Goal: Task Accomplishment & Management: Complete application form

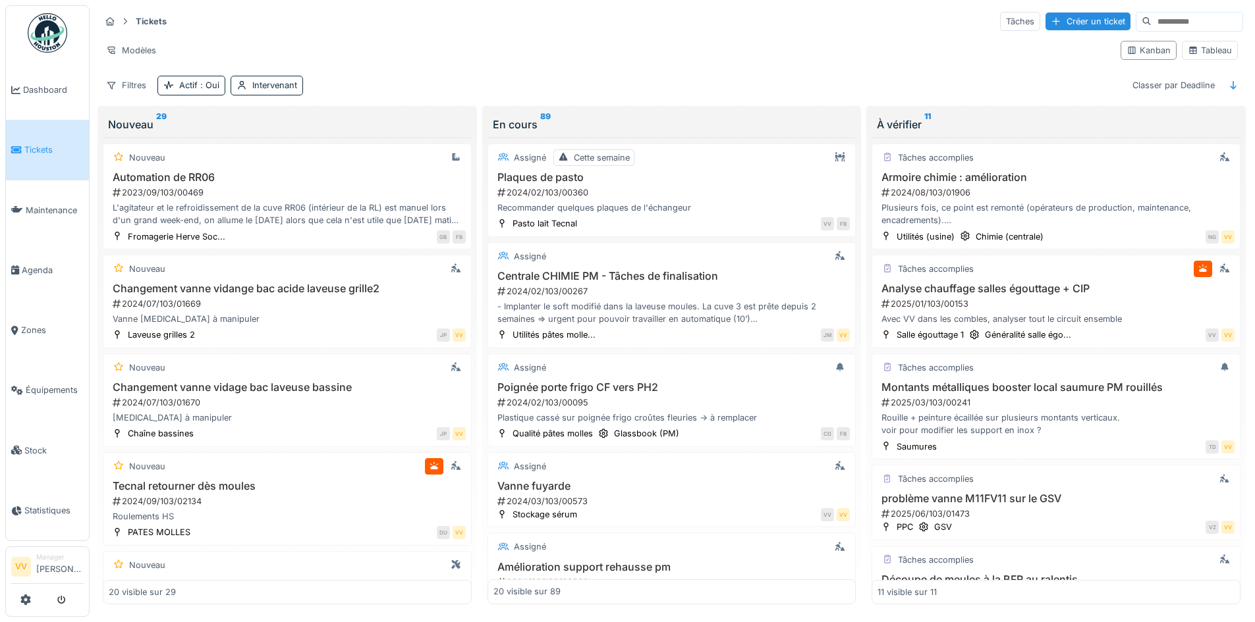
click at [37, 149] on span "Tickets" at bounding box center [53, 150] width 59 height 13
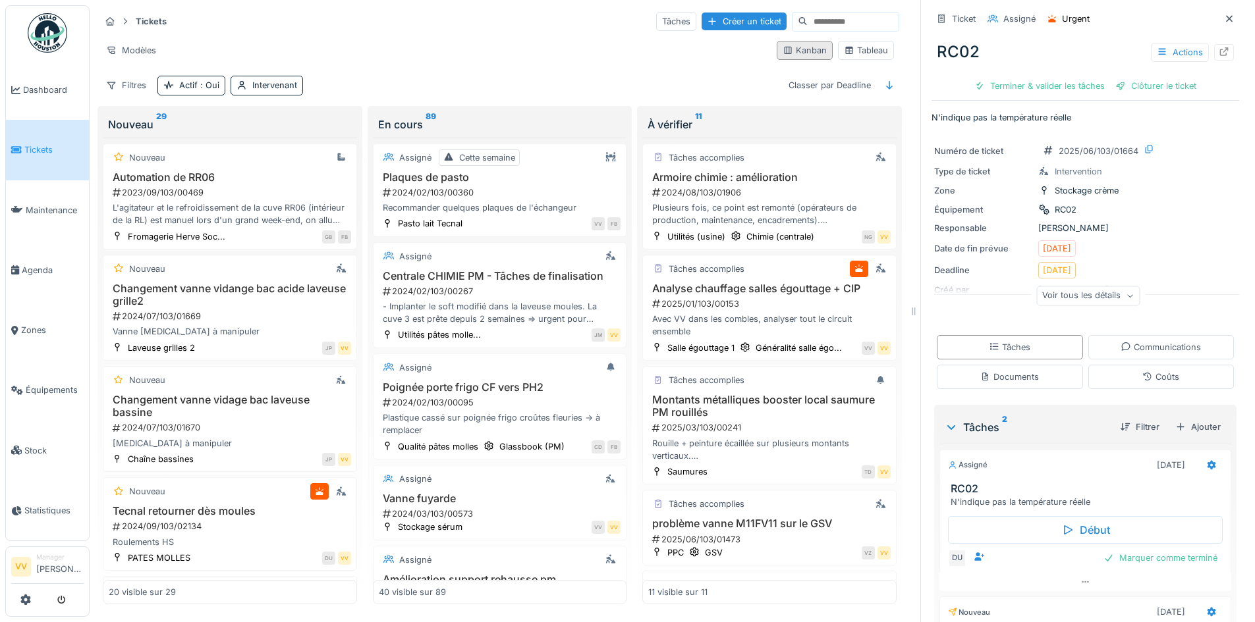
scroll to position [306, 0]
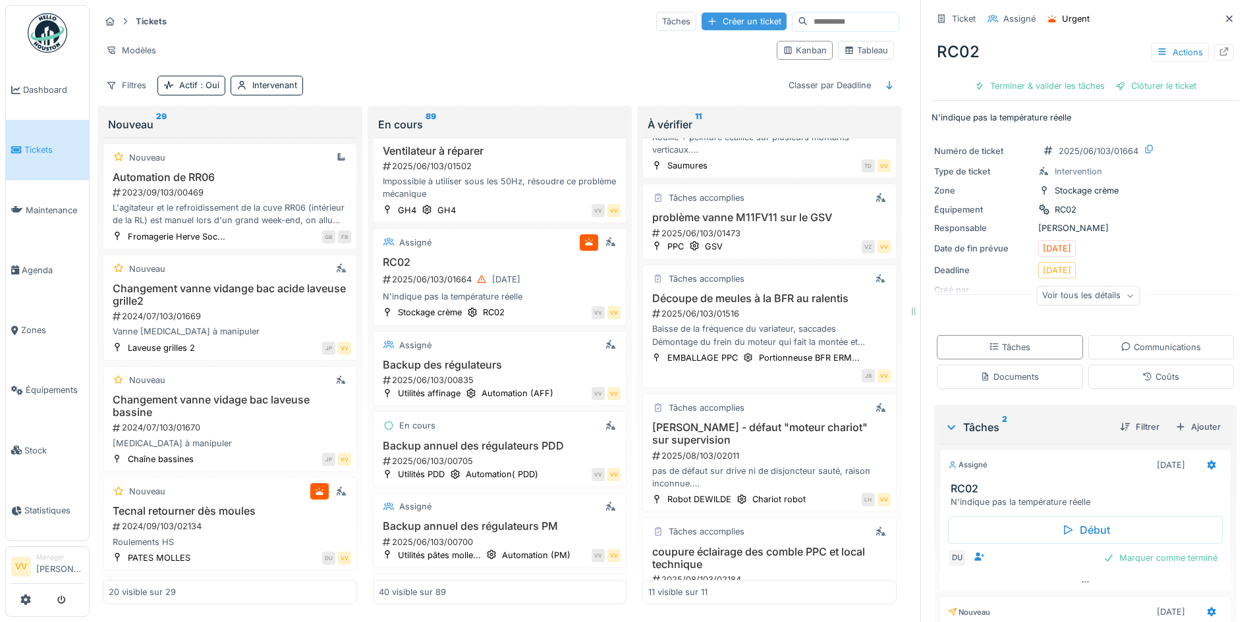
click at [725, 13] on div "Créer un ticket" at bounding box center [743, 22] width 85 height 18
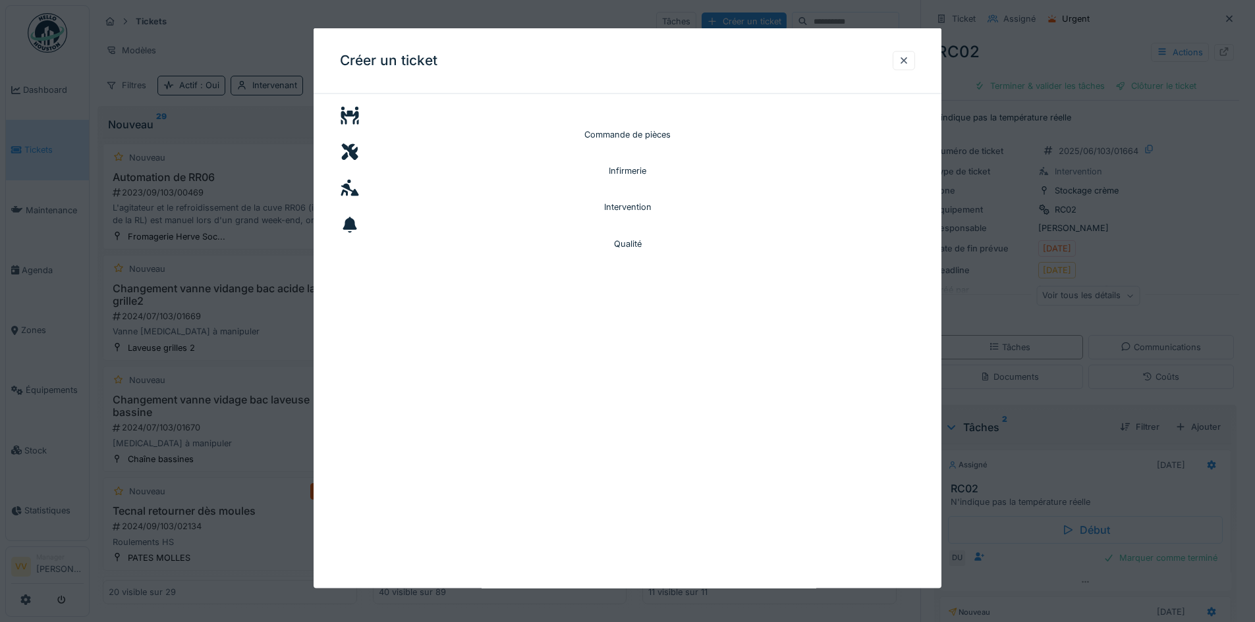
click at [802, 201] on div "Intervention" at bounding box center [627, 207] width 575 height 13
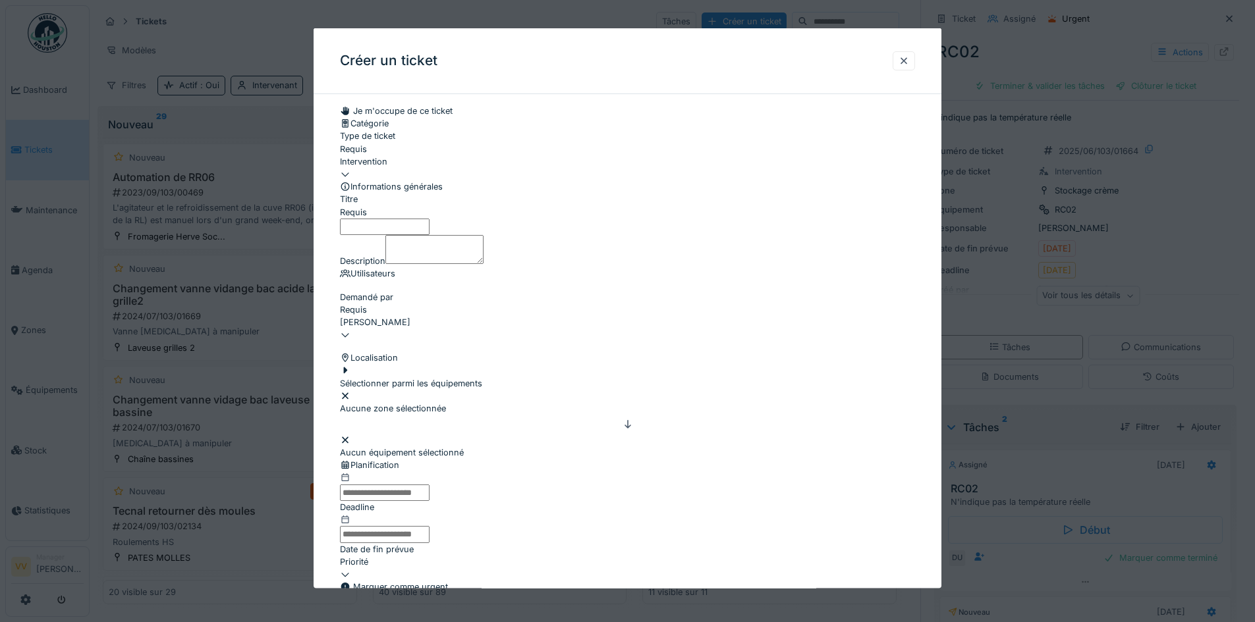
click at [368, 167] on div "Intervention" at bounding box center [627, 161] width 575 height 13
click at [450, 273] on div "Intervention" at bounding box center [629, 267] width 578 height 13
click at [843, 138] on fieldset "**********" at bounding box center [627, 424] width 575 height 639
click at [411, 234] on input "Titre" at bounding box center [385, 226] width 90 height 16
type input "**********"
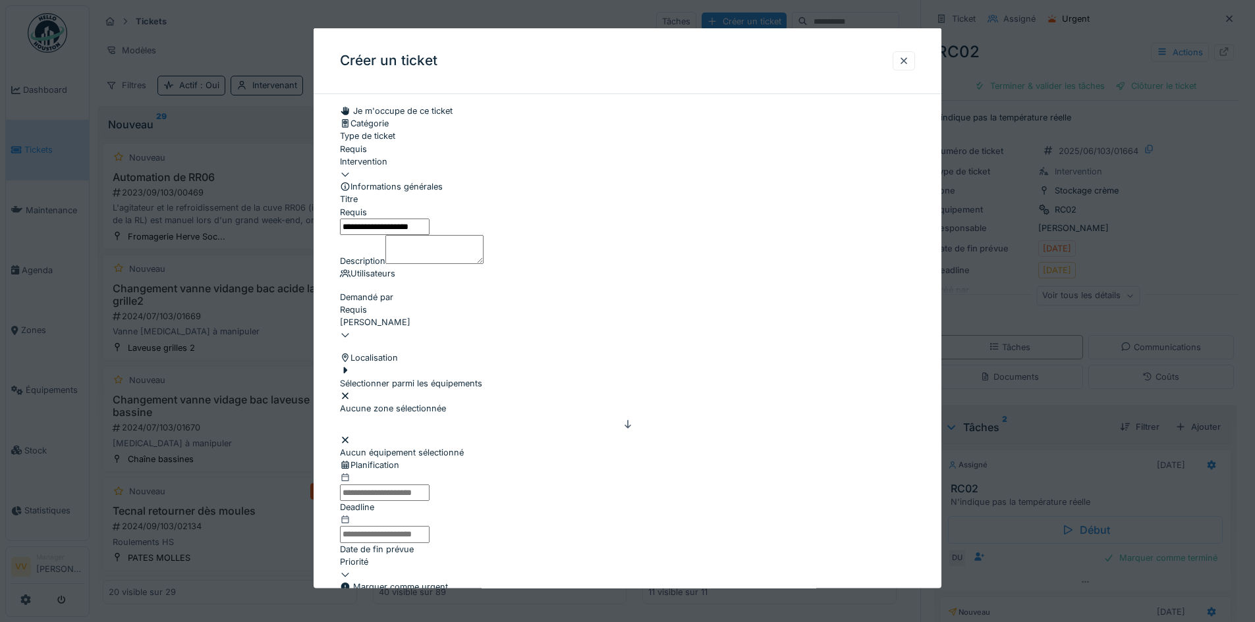
click at [414, 263] on textarea "Description" at bounding box center [434, 248] width 98 height 29
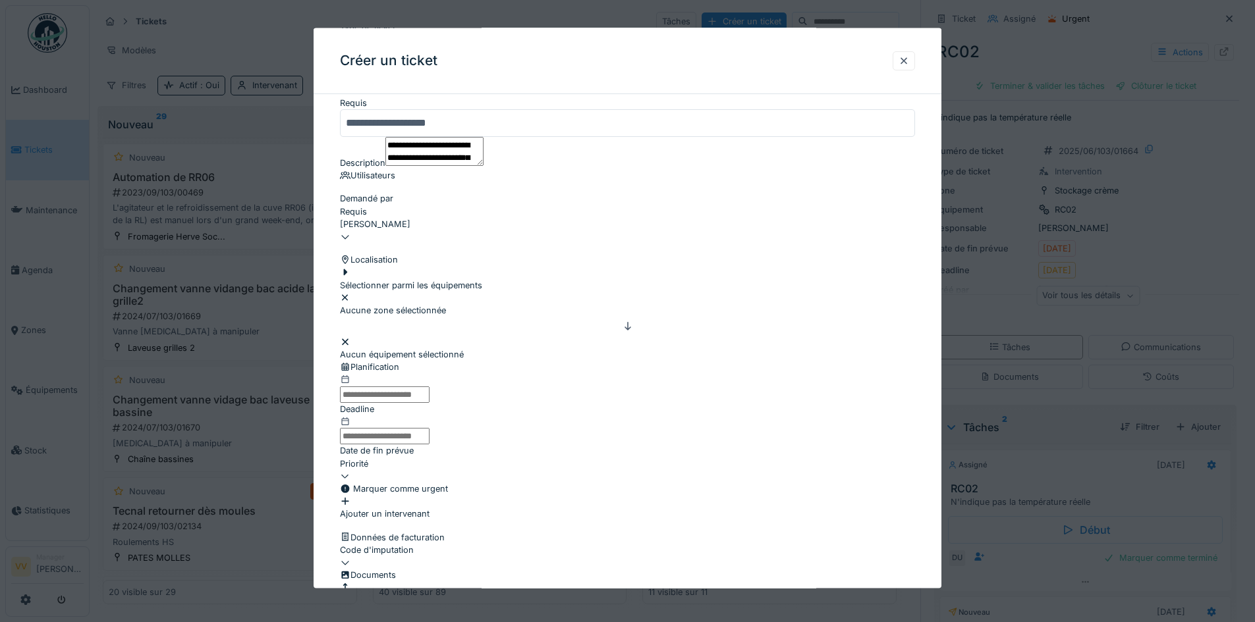
scroll to position [198, 0]
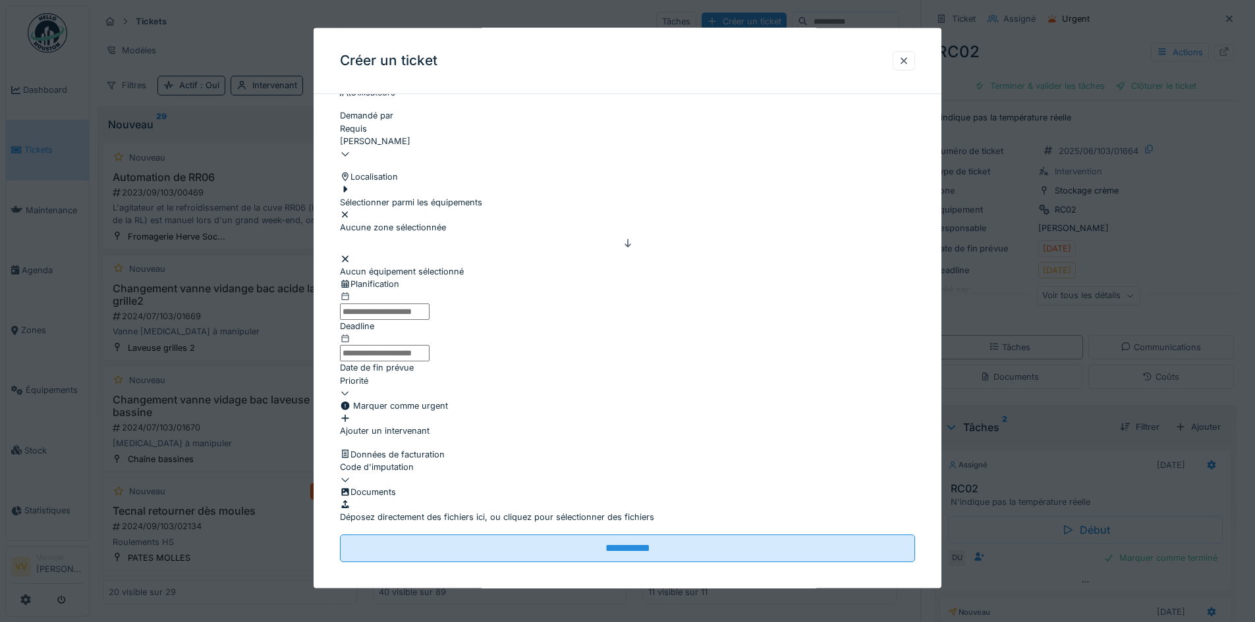
type textarea "**********"
click at [466, 208] on div "Sélectionner parmi les équipements" at bounding box center [411, 195] width 142 height 25
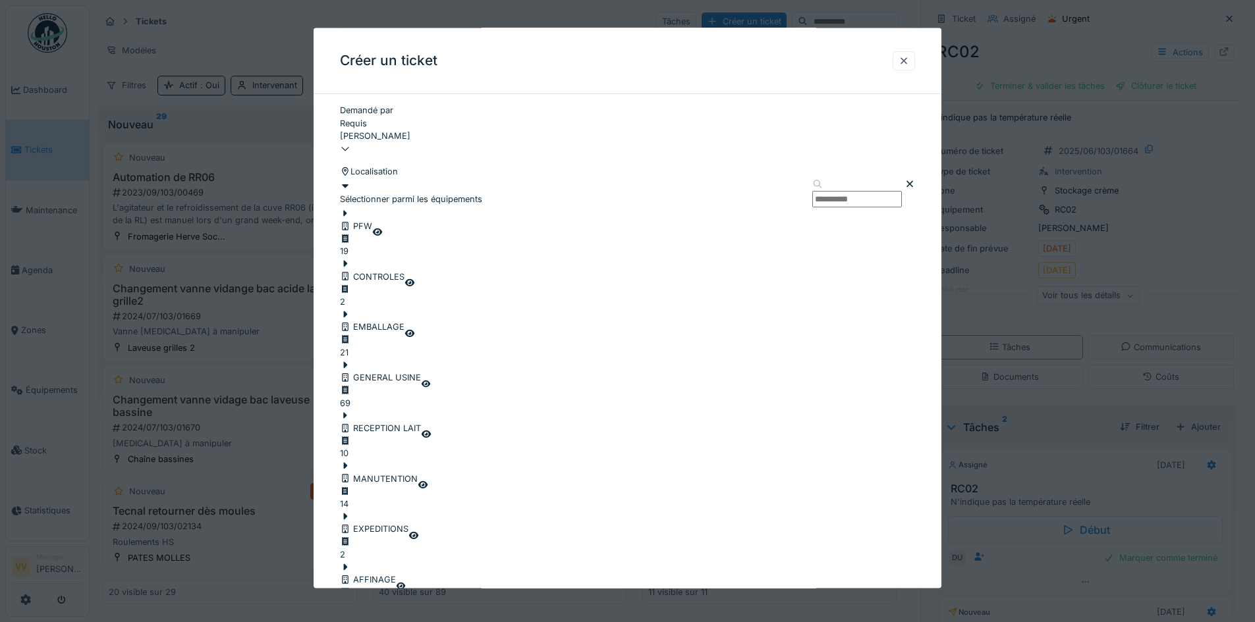
click at [348, 317] on icon at bounding box center [346, 314] width 4 height 7
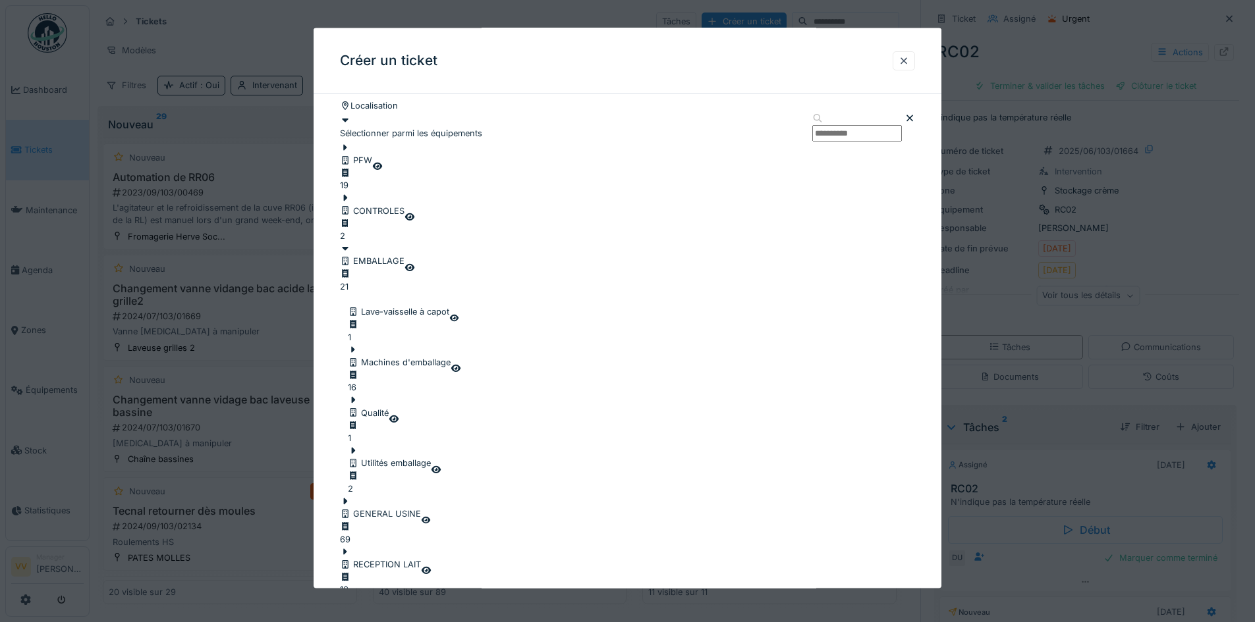
click at [358, 447] on icon at bounding box center [353, 451] width 11 height 9
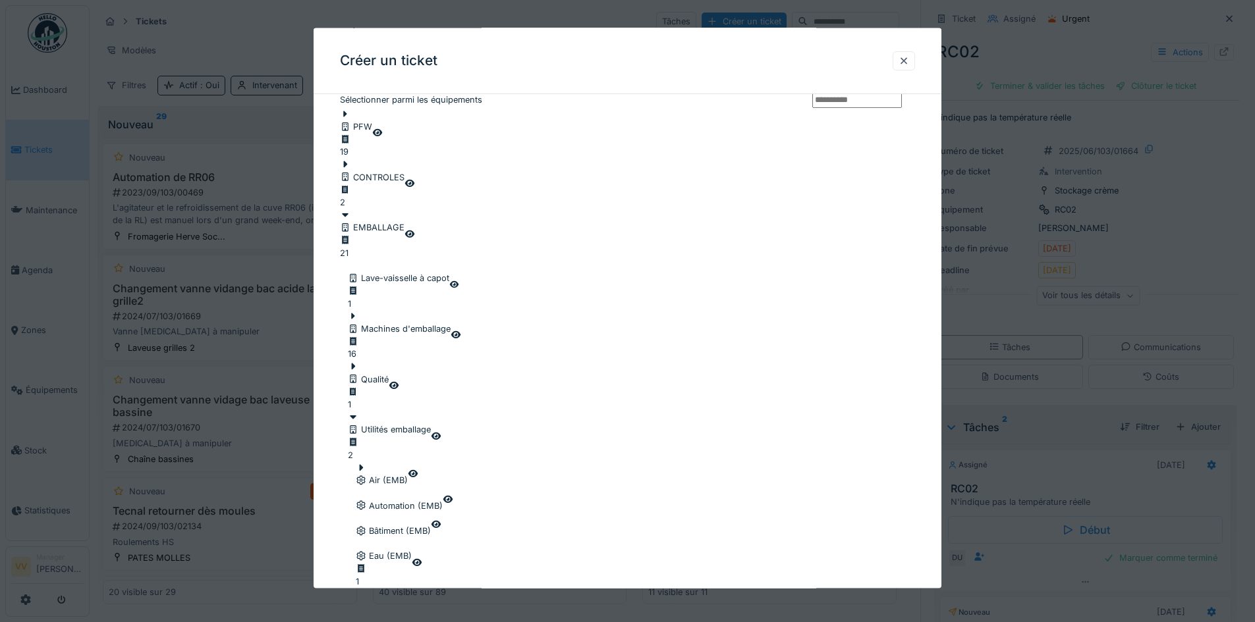
scroll to position [329, 0]
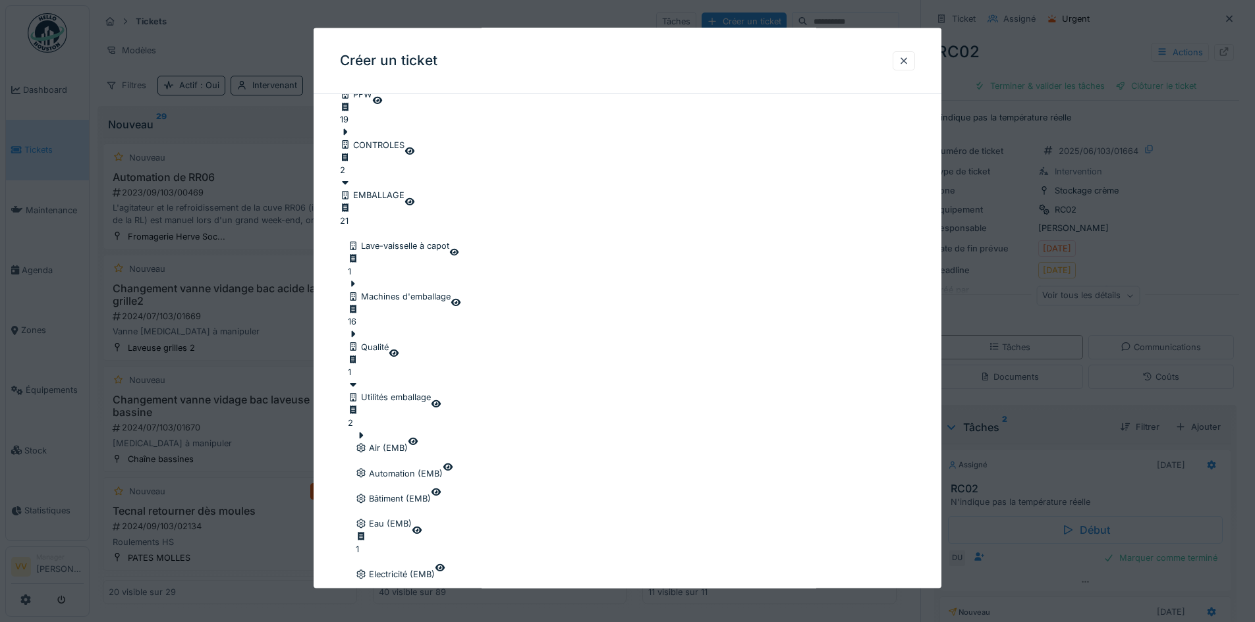
click at [391, 518] on div at bounding box center [384, 518] width 56 height 0
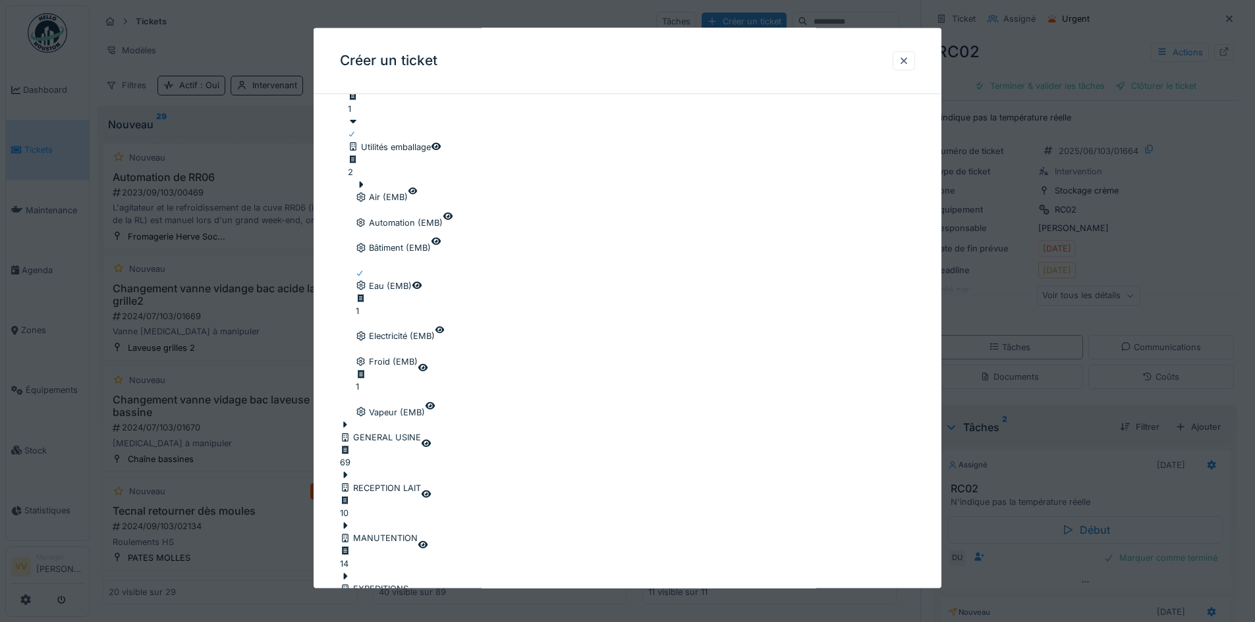
scroll to position [856, 0]
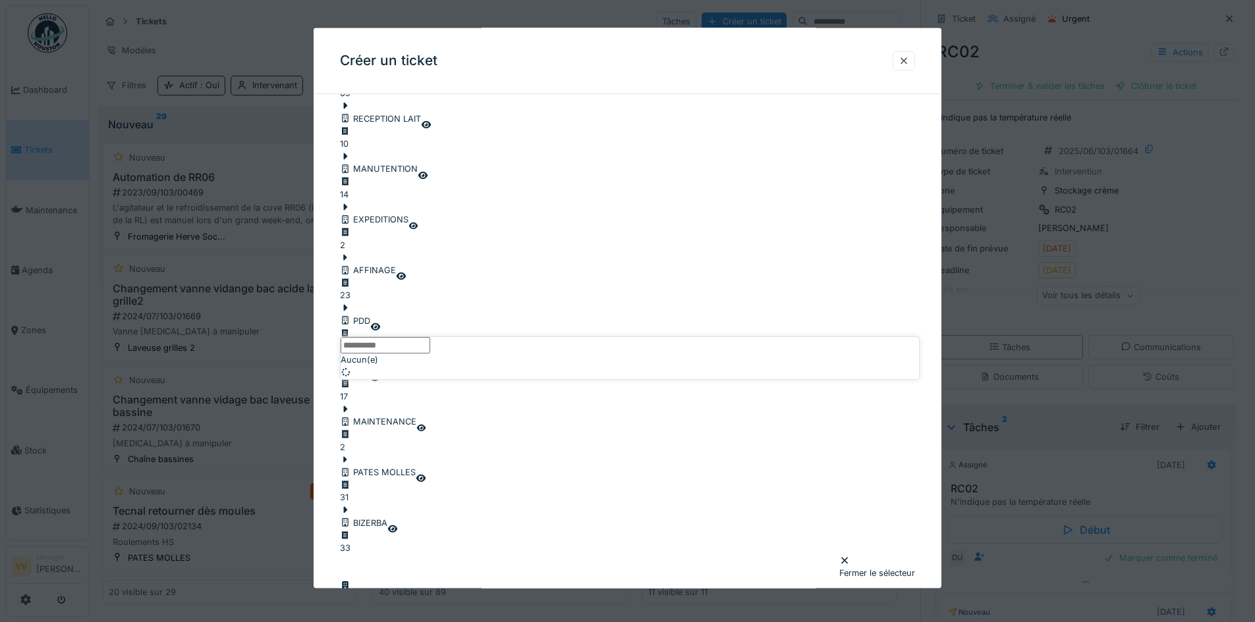
scroll to position [977, 0]
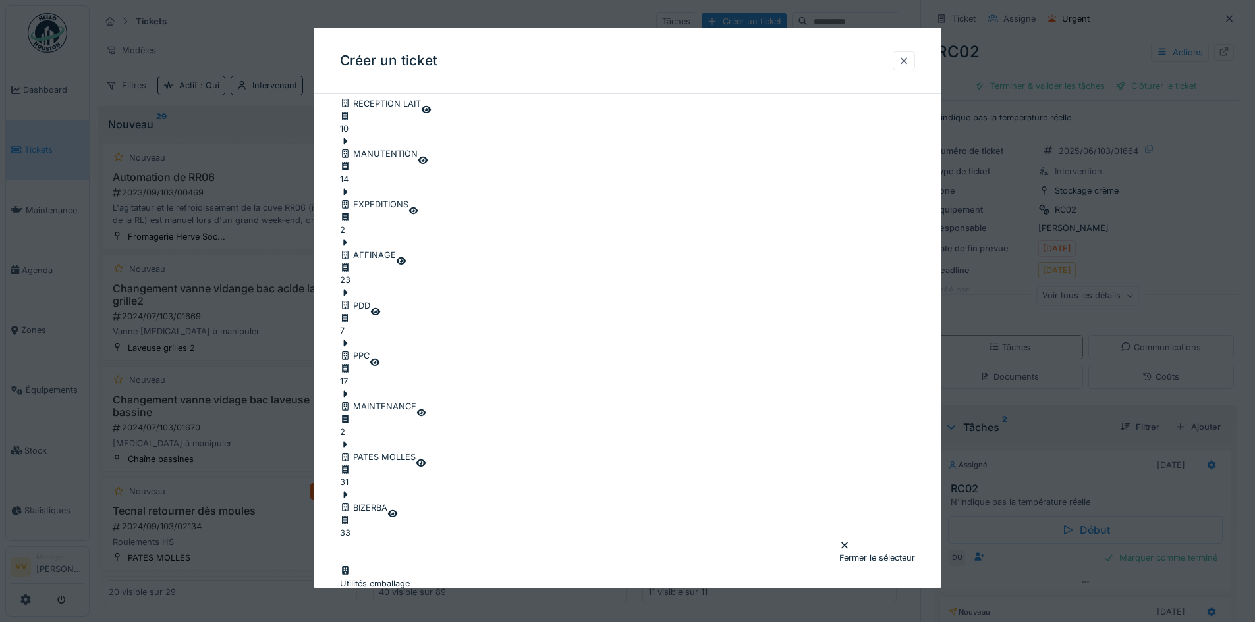
click at [931, 236] on div "**********" at bounding box center [627, 36] width 628 height 1818
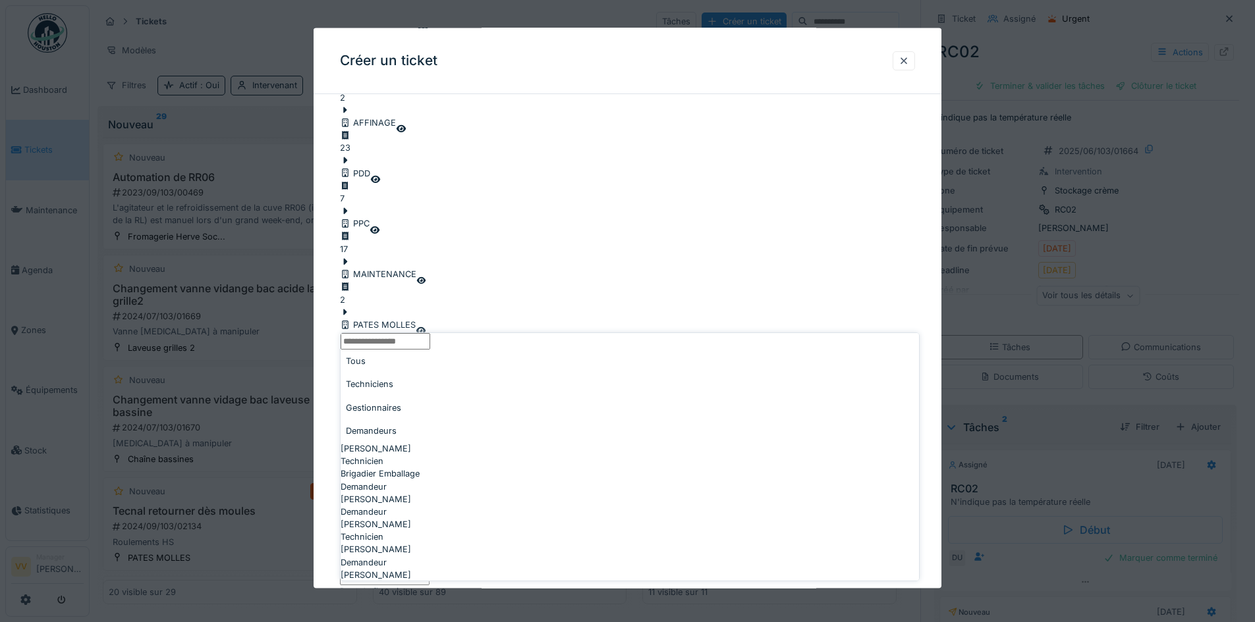
click at [411, 443] on span "Benjamin Bauwens" at bounding box center [375, 449] width 70 height 13
type input "*****"
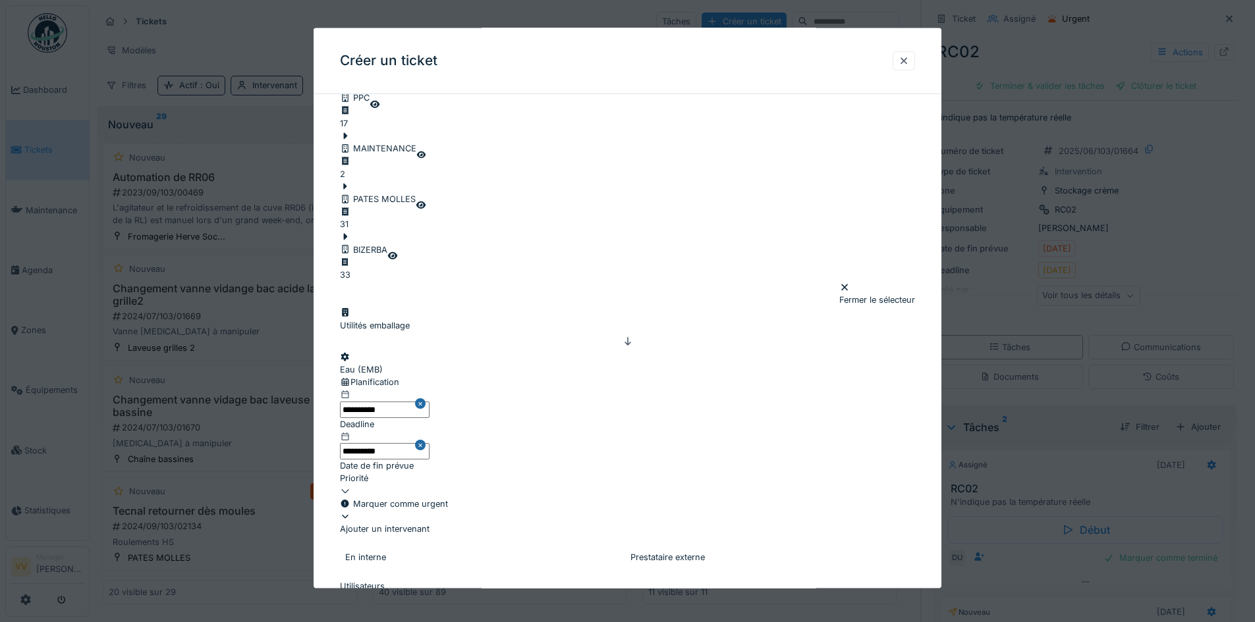
scroll to position [935, 0]
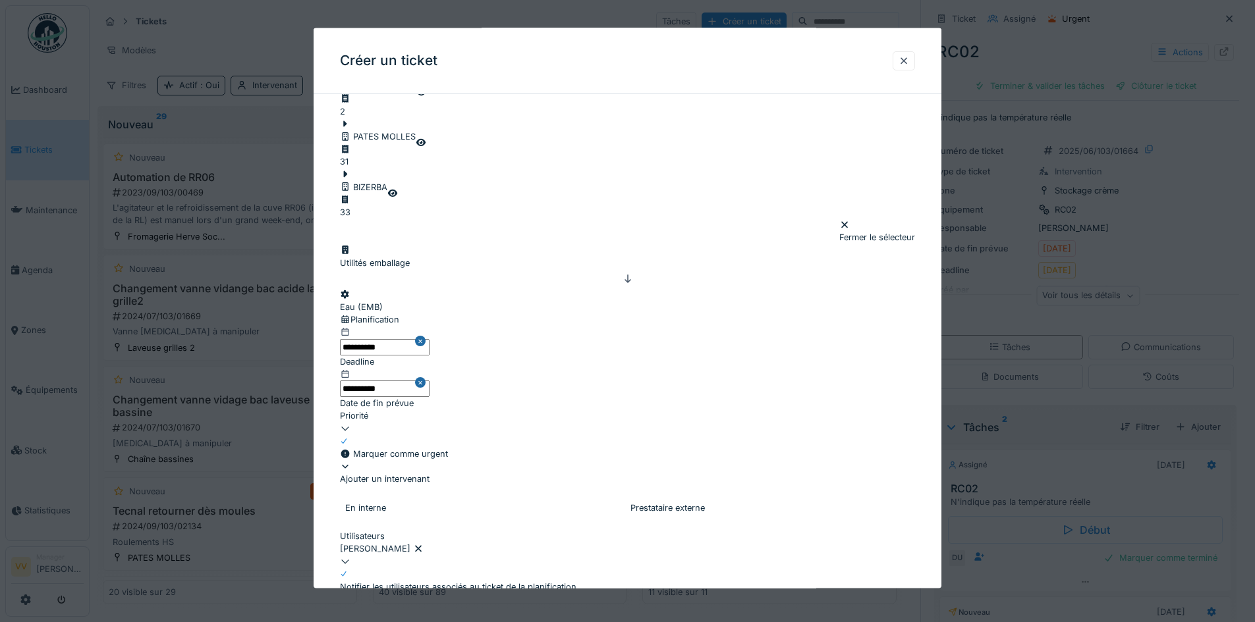
scroll to position [1330, 0]
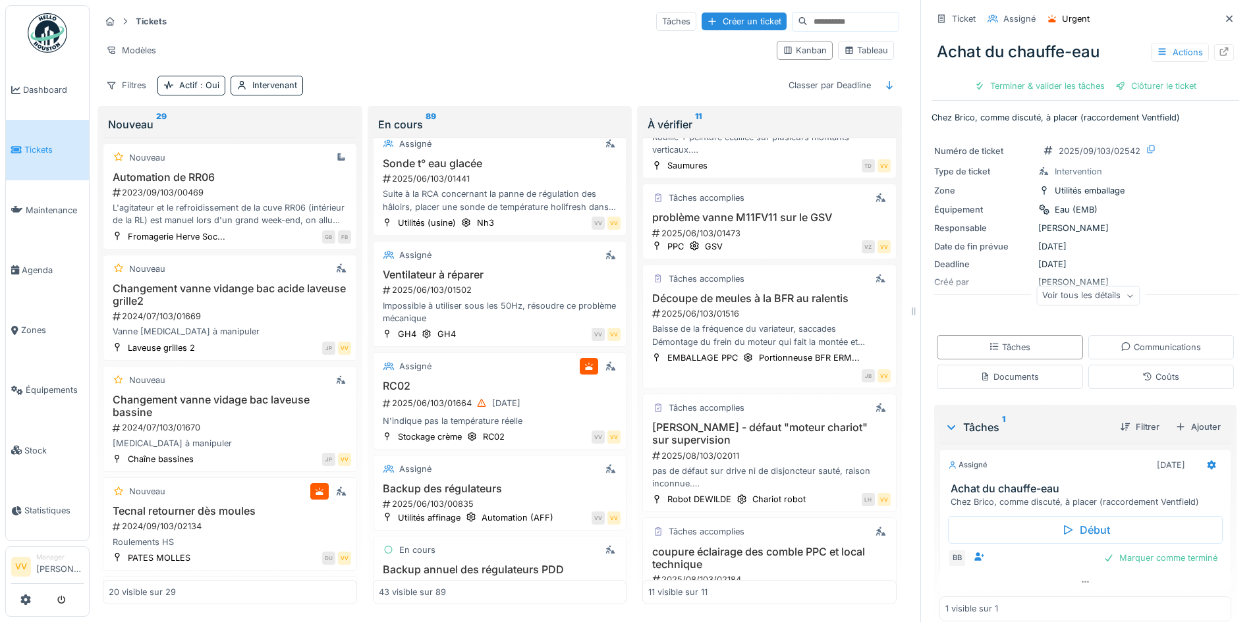
scroll to position [3162, 0]
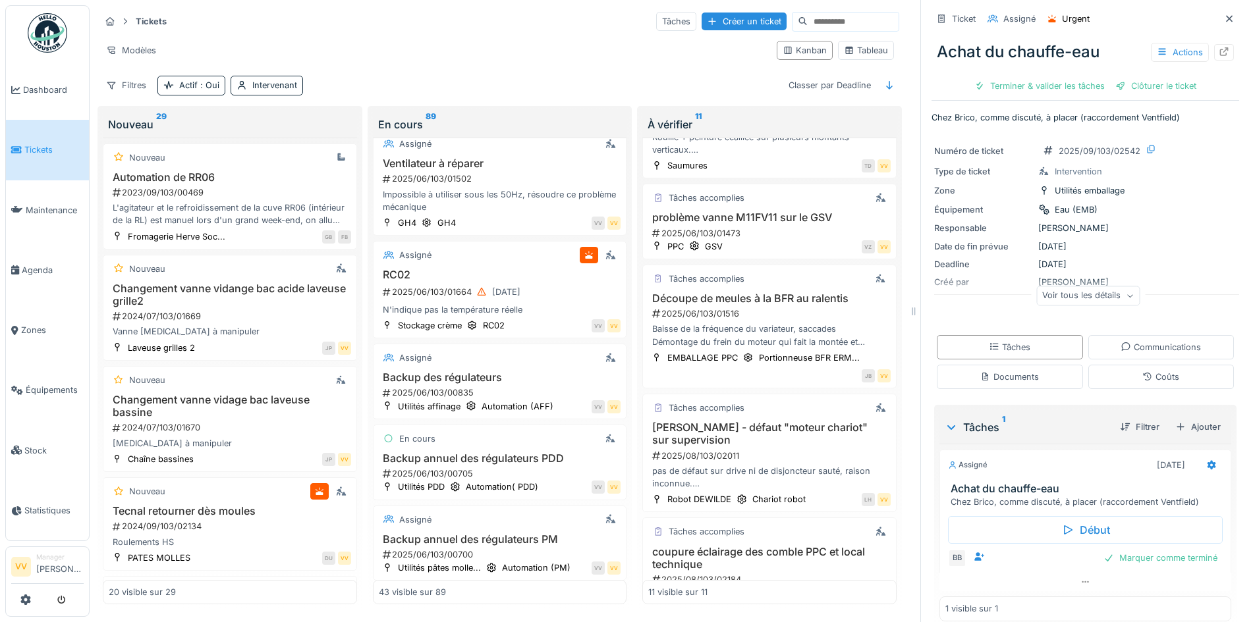
click at [55, 144] on span "Tickets" at bounding box center [53, 150] width 59 height 13
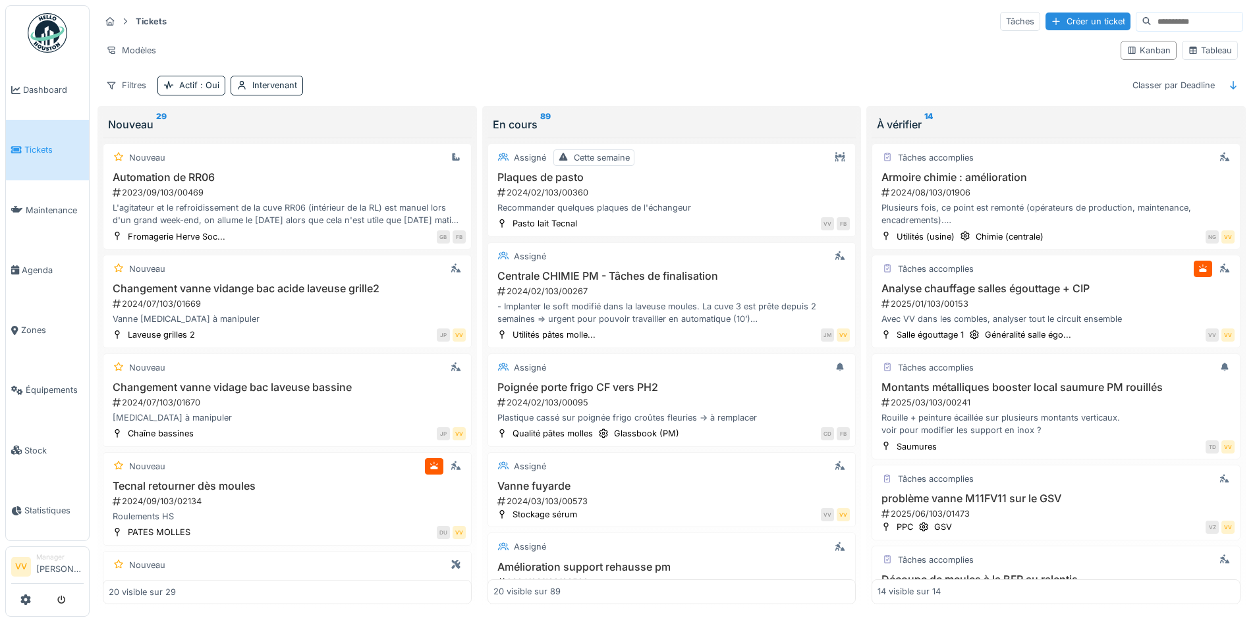
click at [666, 41] on div "Modèles" at bounding box center [605, 50] width 1010 height 19
